Goal: Check status: Check status

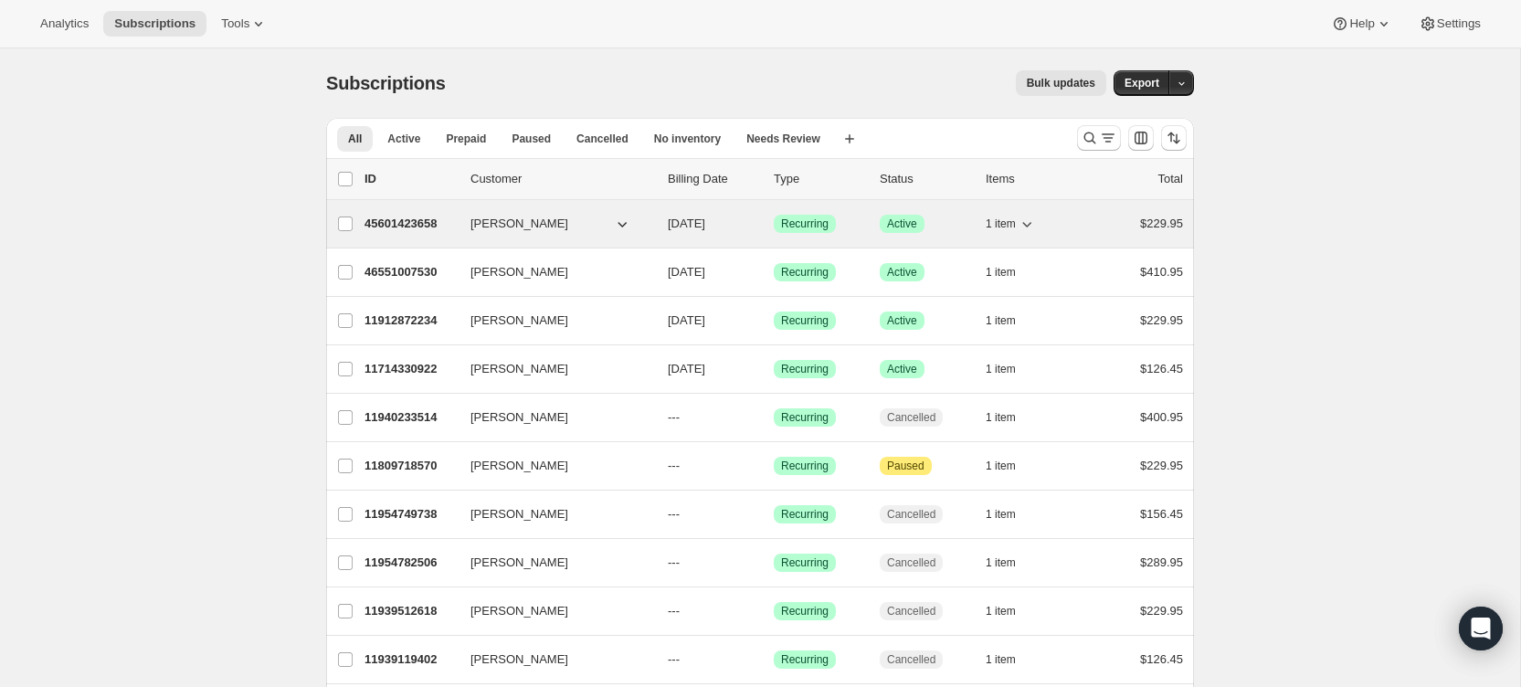
click at [405, 219] on p "45601423658" at bounding box center [410, 224] width 91 height 18
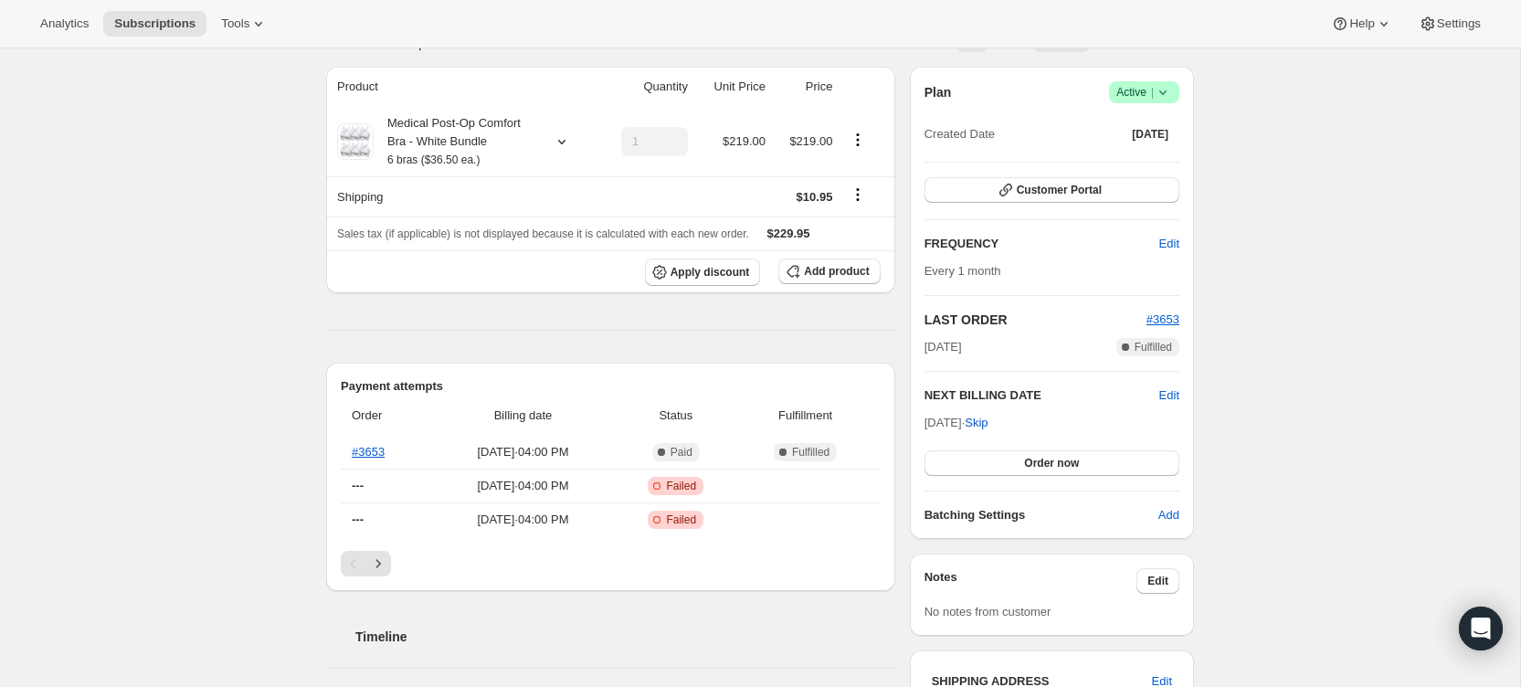
scroll to position [133, 0]
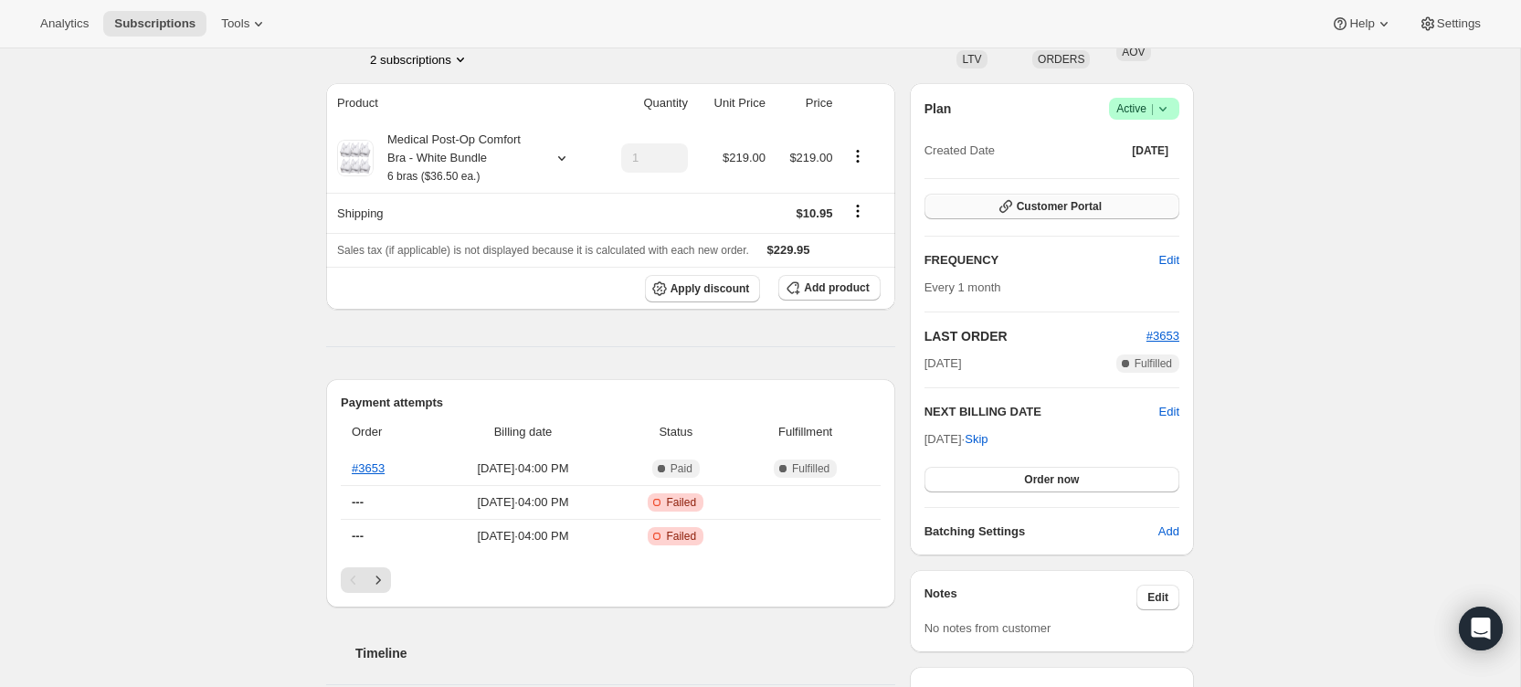
click at [1073, 206] on span "Customer Portal" at bounding box center [1059, 206] width 85 height 15
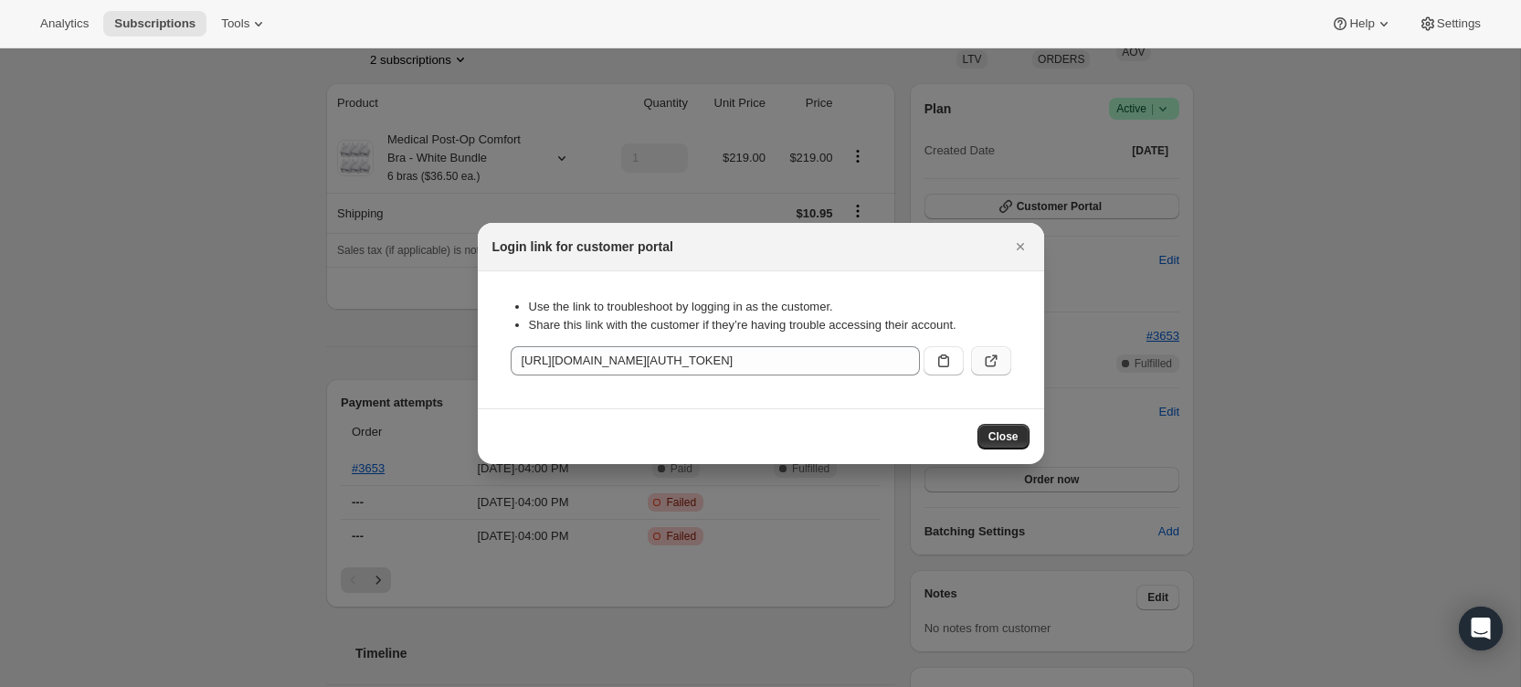
click at [998, 358] on icon ":r97:" at bounding box center [991, 361] width 18 height 18
click at [1005, 448] on button "Close" at bounding box center [1004, 437] width 52 height 26
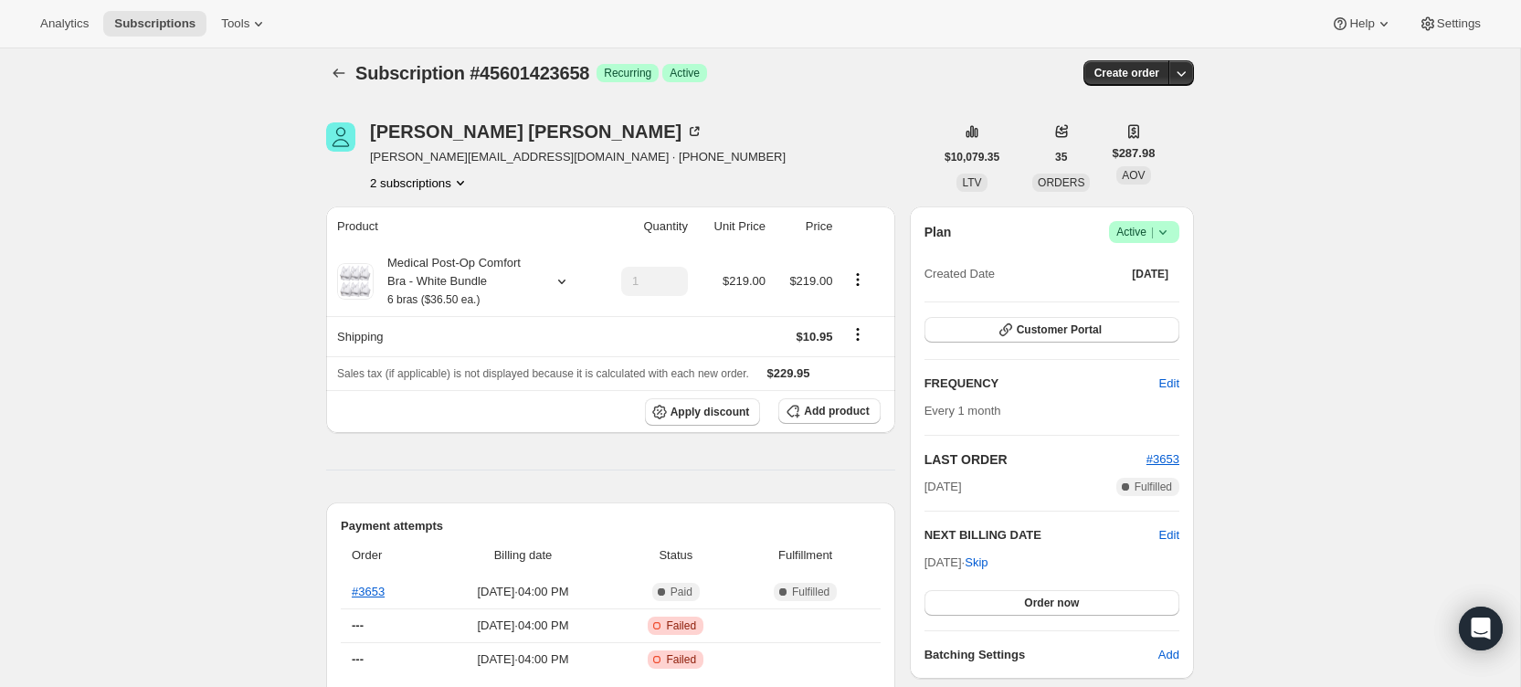
scroll to position [0, 0]
click at [337, 68] on icon "Subscriptions" at bounding box center [339, 72] width 18 height 18
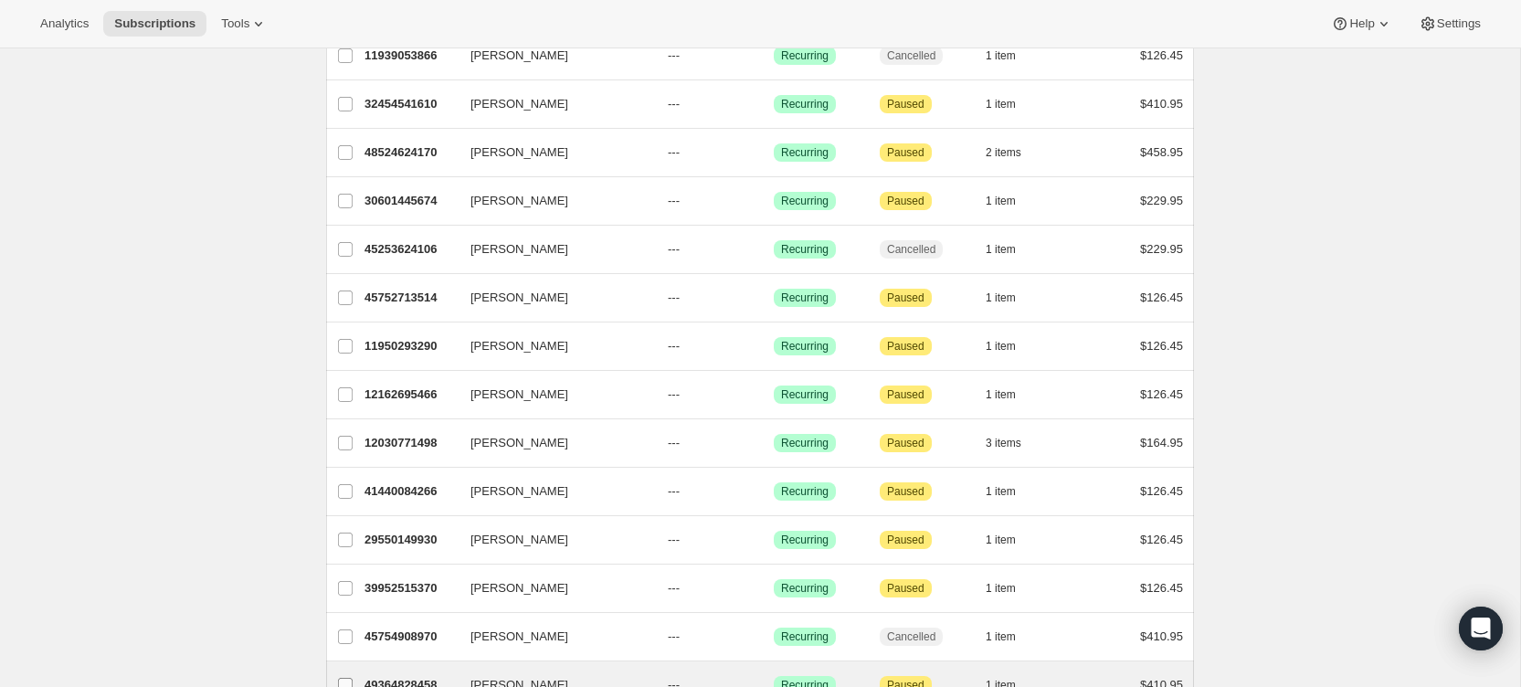
scroll to position [1085, 0]
